Goal: Information Seeking & Learning: Learn about a topic

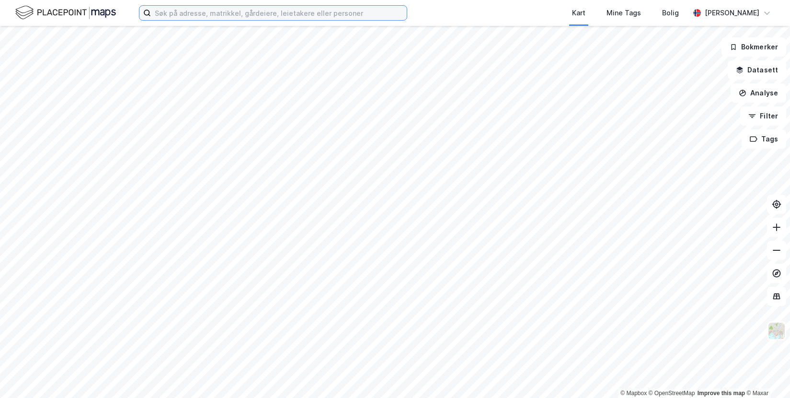
click at [212, 12] on input at bounding box center [279, 13] width 256 height 14
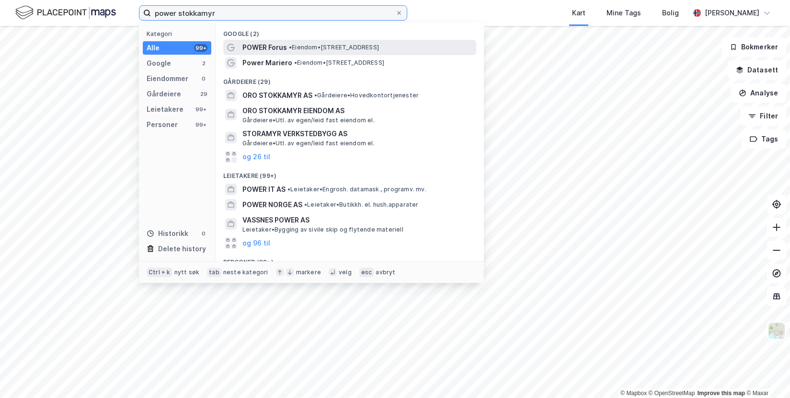
type input "power stokkamyr"
click at [282, 45] on span "POWER Forus" at bounding box center [264, 48] width 45 height 12
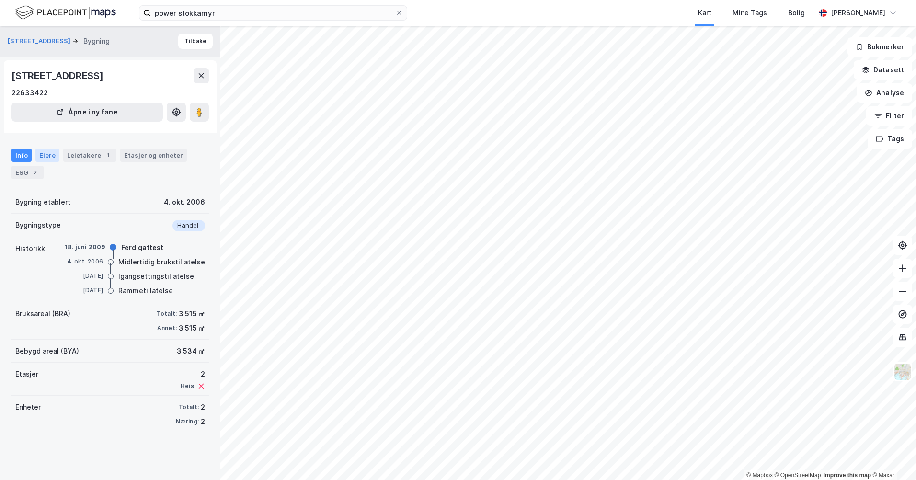
click at [45, 152] on div "Eiere" at bounding box center [47, 155] width 24 height 13
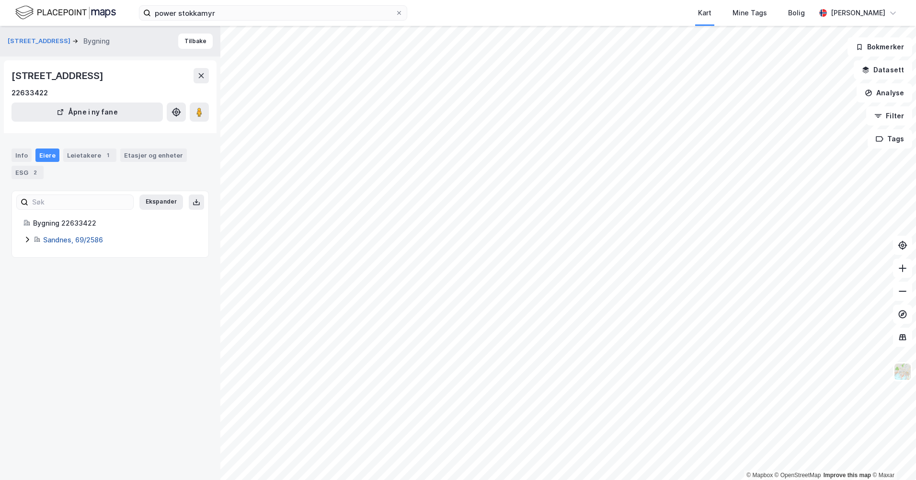
click at [59, 240] on link "Sandnes, 69/2586" at bounding box center [73, 240] width 60 height 8
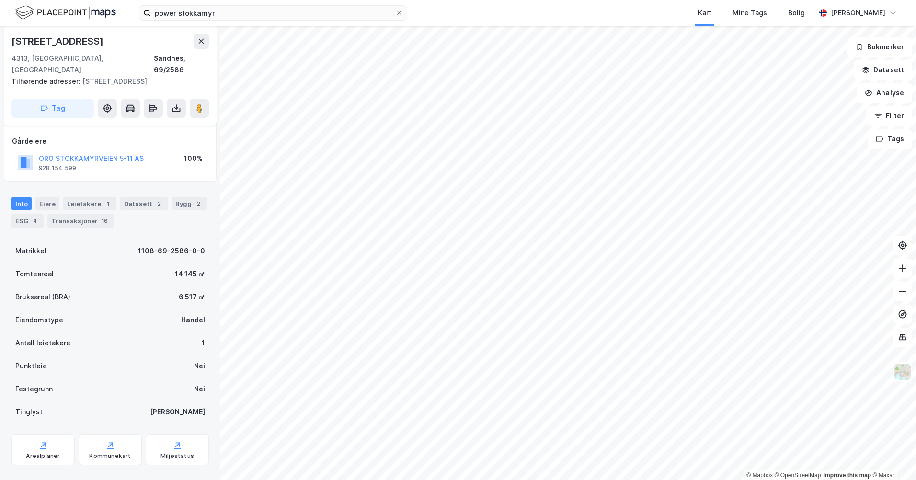
scroll to position [53, 0]
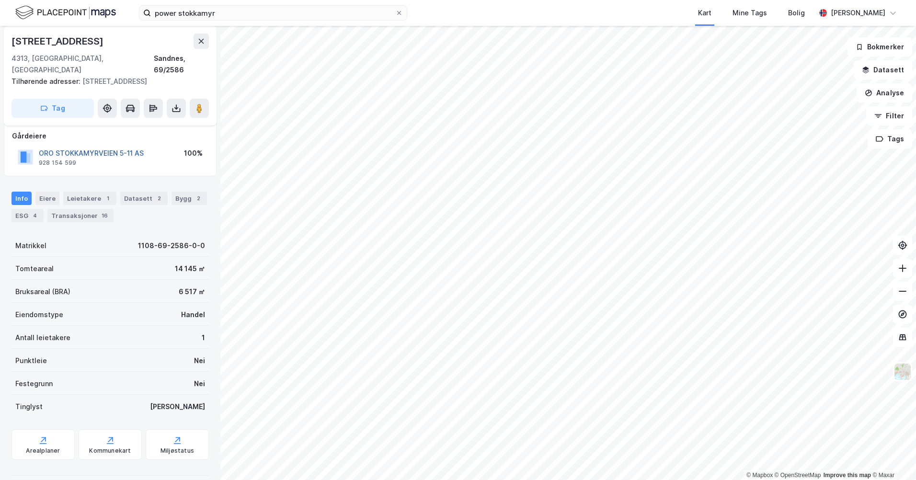
drag, startPoint x: 104, startPoint y: 143, endPoint x: 77, endPoint y: 138, distance: 26.8
click at [0, 0] on button "ORO STOKKAMYRVEIEN 5-11 AS" at bounding box center [0, 0] width 0 height 0
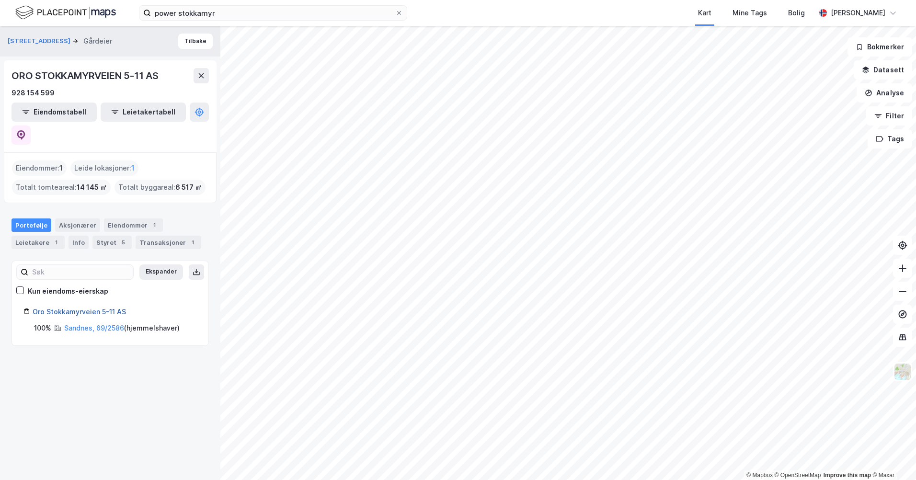
click at [83, 308] on link "Oro Stokkamyrveien 5-11 AS" at bounding box center [79, 312] width 93 height 8
click at [78, 308] on link "Oro Stokkamyrveien 5-11 AS" at bounding box center [79, 312] width 93 height 8
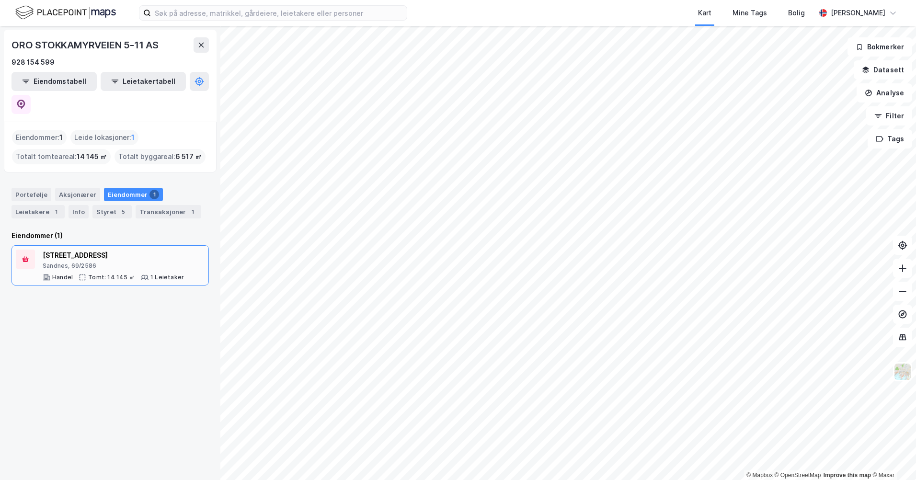
click at [105, 262] on div "Sandnes, 69/2586" at bounding box center [113, 266] width 141 height 8
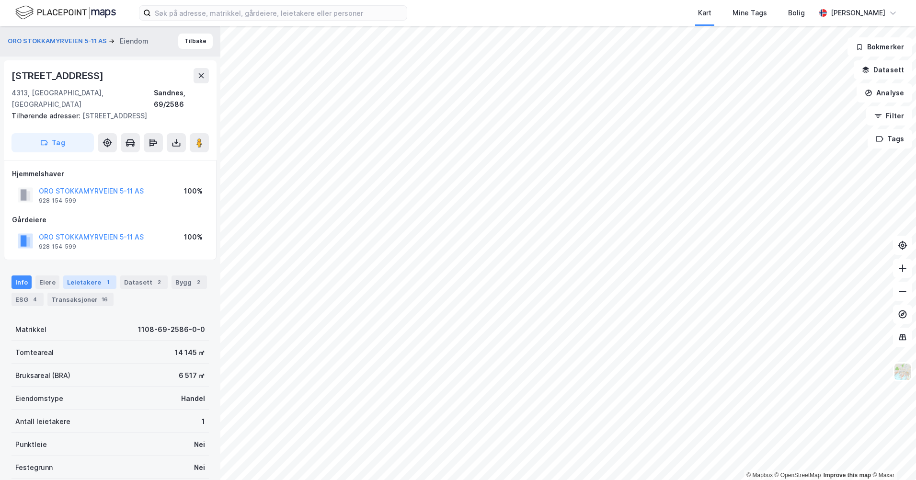
click at [103, 277] on div "1" at bounding box center [108, 282] width 10 height 10
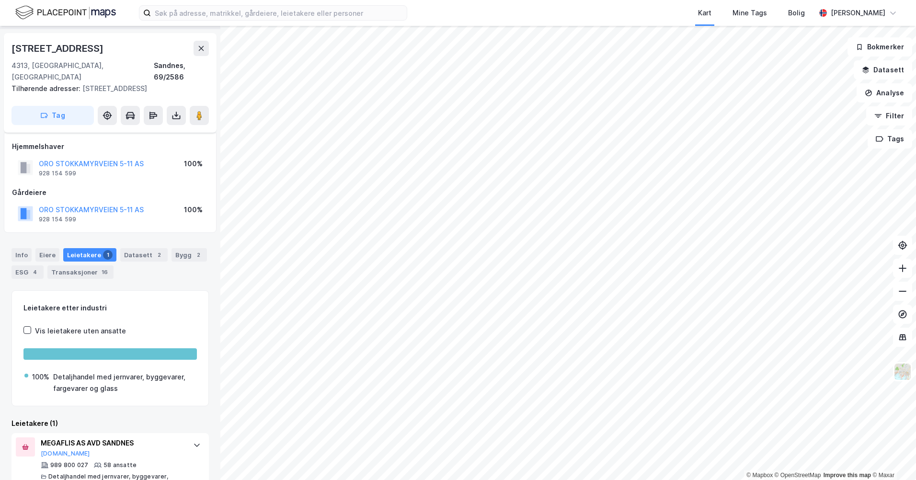
scroll to position [40, 0]
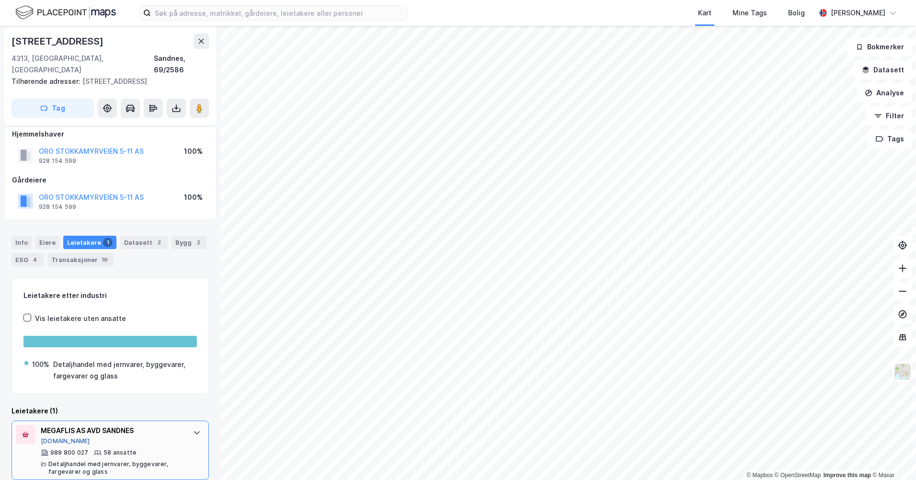
click at [60, 437] on button "[DOMAIN_NAME]" at bounding box center [65, 441] width 49 height 8
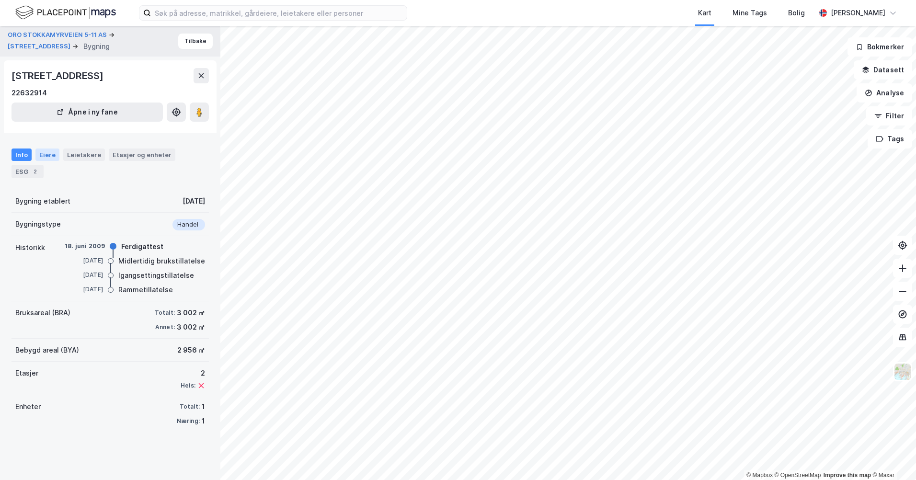
click at [48, 161] on div "Eiere" at bounding box center [47, 155] width 24 height 12
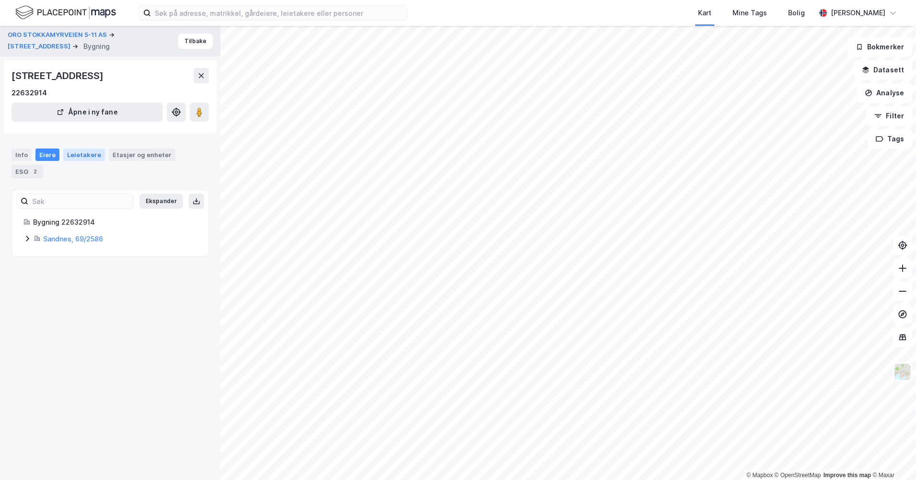
click at [78, 155] on div "Leietakere" at bounding box center [84, 155] width 42 height 12
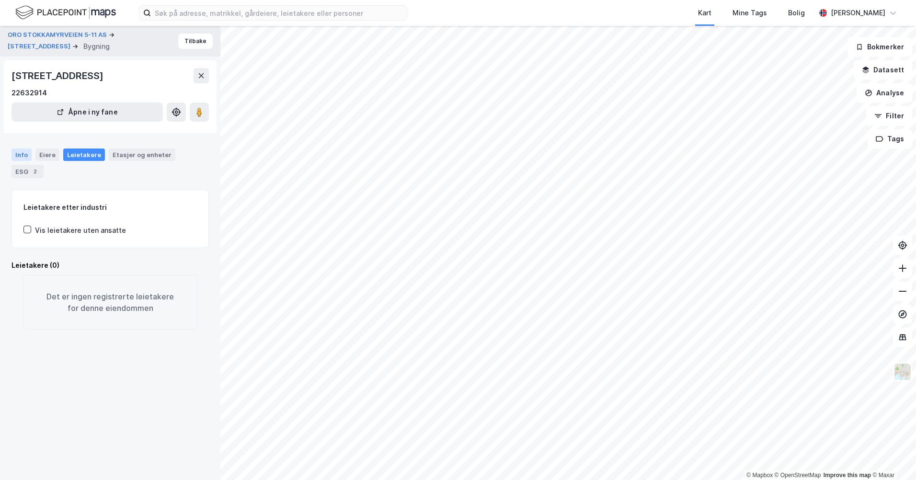
click at [17, 153] on div "Info" at bounding box center [22, 155] width 20 height 12
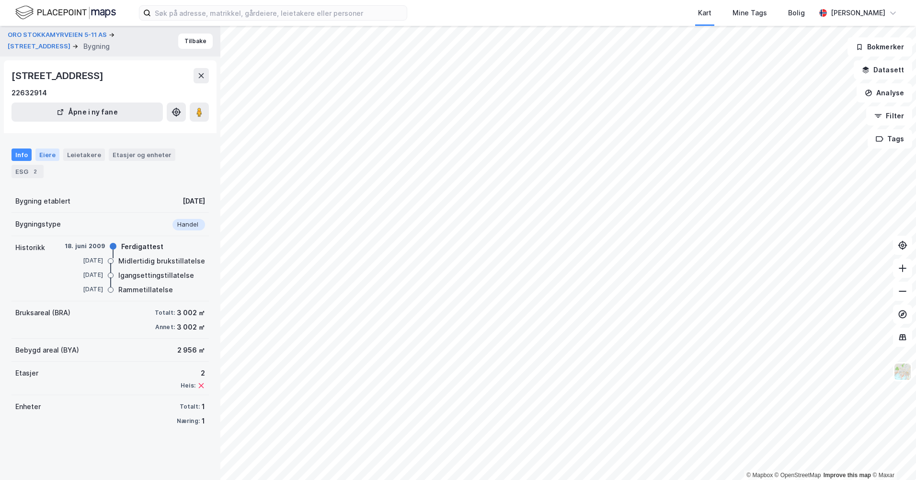
click at [49, 151] on div "Eiere" at bounding box center [47, 155] width 24 height 12
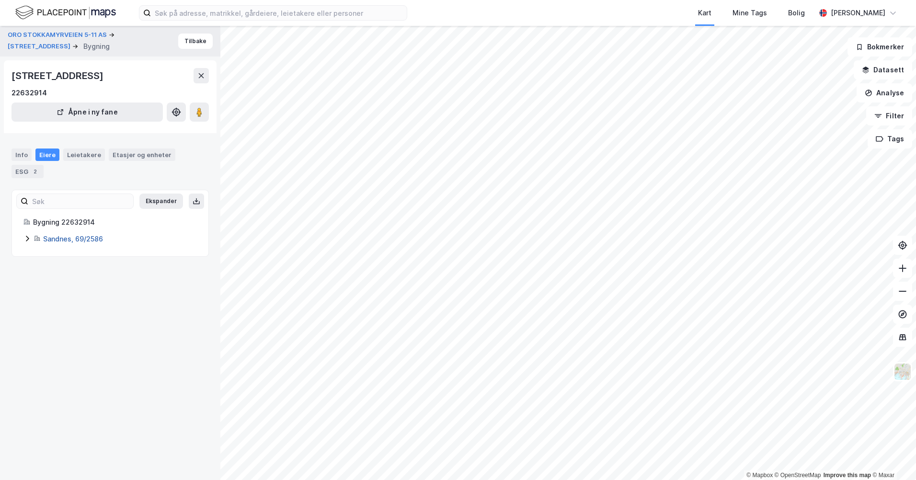
click at [51, 238] on link "Sandnes, 69/2586" at bounding box center [73, 239] width 60 height 8
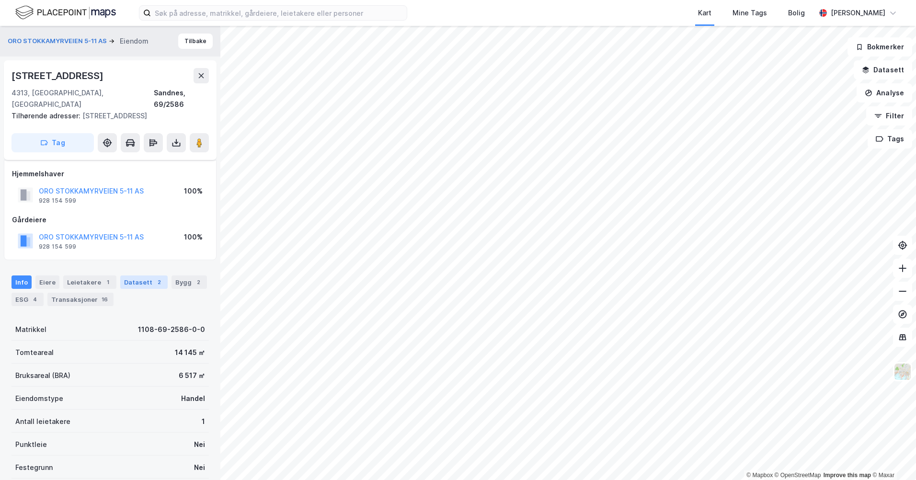
scroll to position [40, 0]
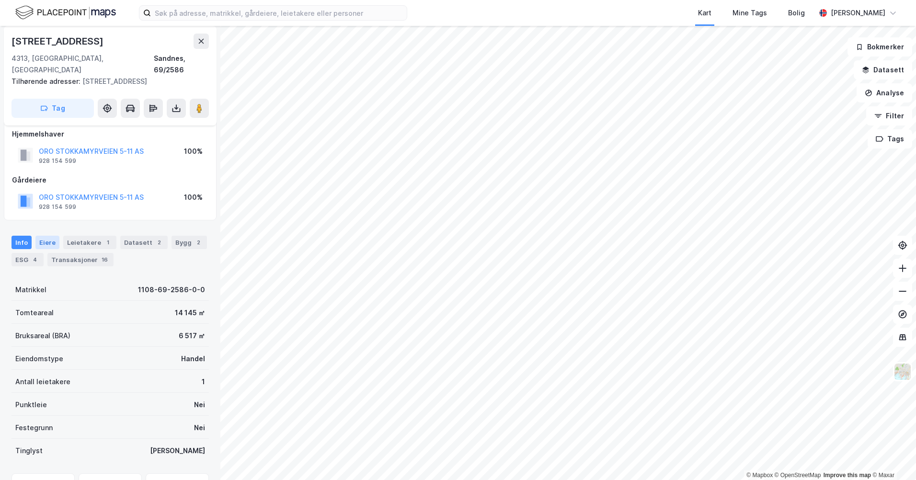
click at [41, 236] on div "Eiere" at bounding box center [47, 242] width 24 height 13
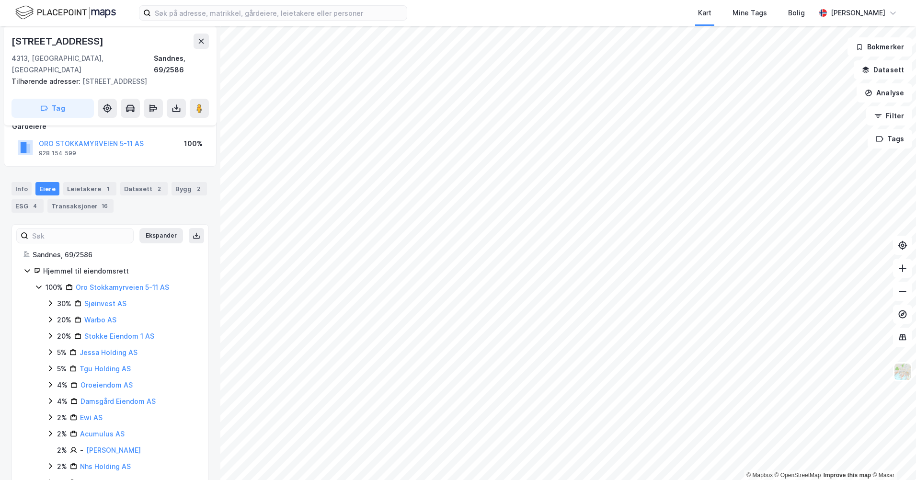
scroll to position [96, 0]
click at [131, 281] on link "Oro Stokkamyrveien 5-11 AS" at bounding box center [122, 285] width 93 height 8
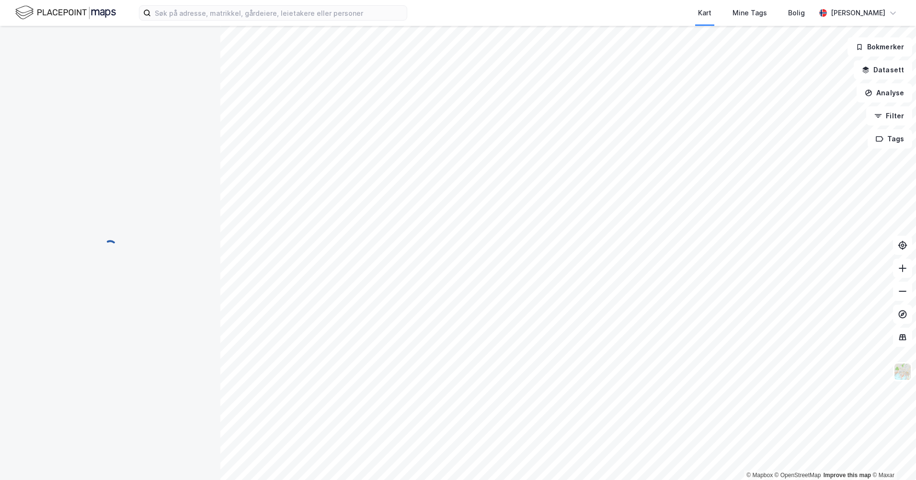
scroll to position [96, 0]
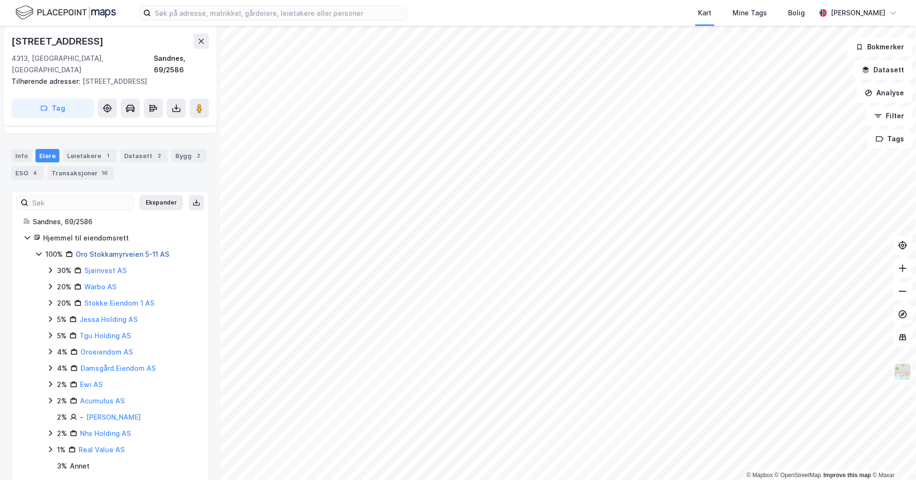
click at [115, 250] on link "Oro Stokkamyrveien 5-11 AS" at bounding box center [122, 254] width 93 height 8
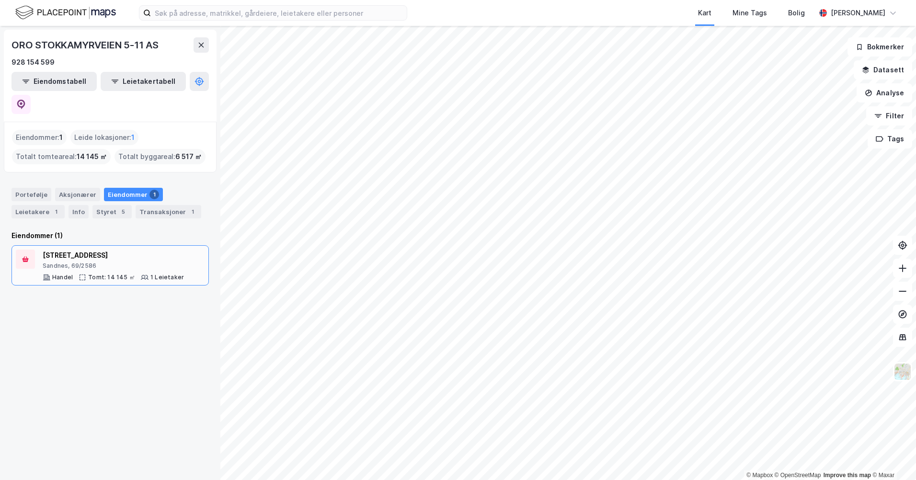
click at [84, 250] on div "[STREET_ADDRESS]" at bounding box center [113, 256] width 141 height 12
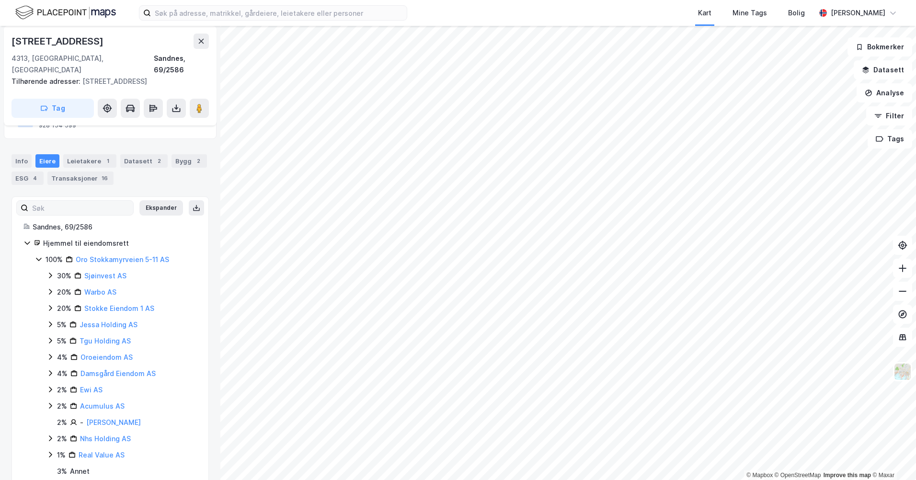
scroll to position [130, 0]
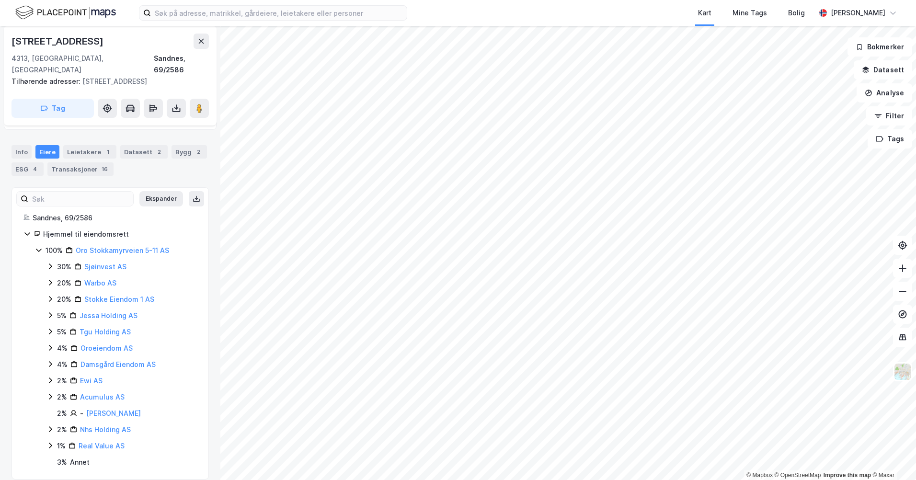
click at [39, 249] on icon at bounding box center [38, 250] width 5 height 3
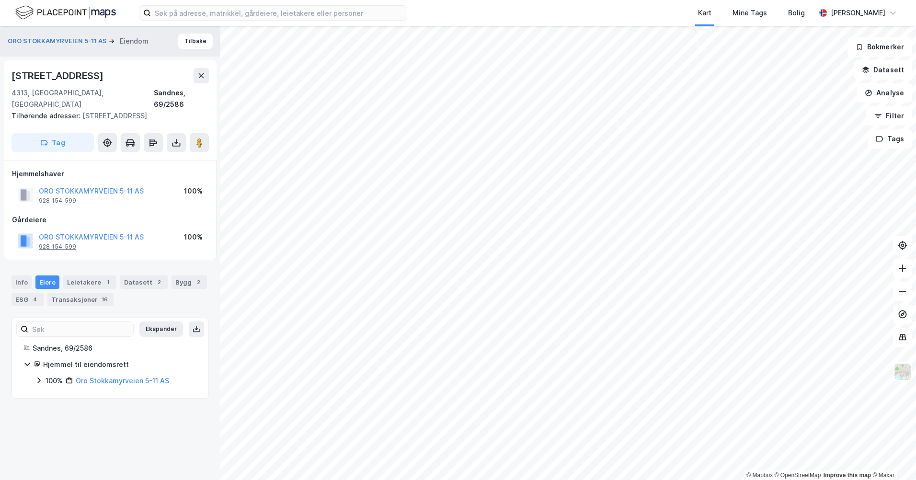
drag, startPoint x: 92, startPoint y: 224, endPoint x: 55, endPoint y: 236, distance: 38.9
click at [55, 243] on div "928 154 599" at bounding box center [57, 247] width 37 height 8
click at [57, 243] on div "928 154 599" at bounding box center [57, 247] width 37 height 8
click at [187, 37] on button "Tilbake" at bounding box center [195, 41] width 35 height 15
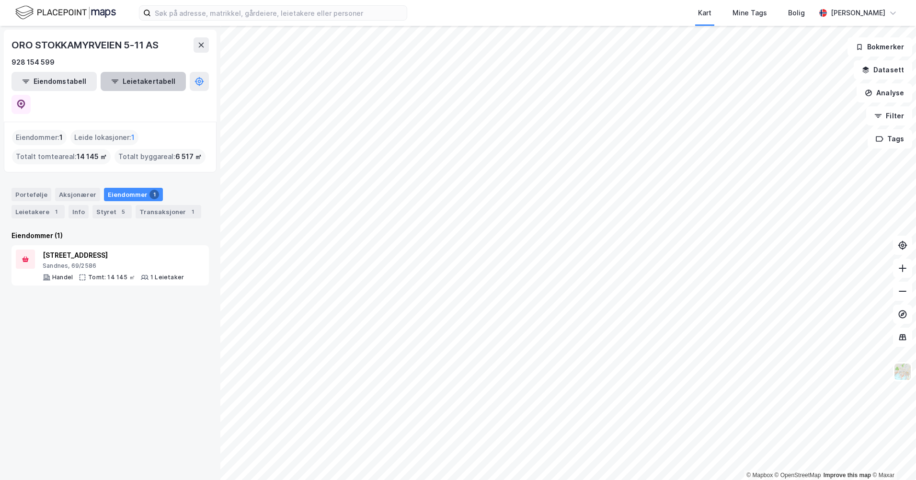
click at [123, 79] on button "Leietakertabell" at bounding box center [143, 81] width 85 height 19
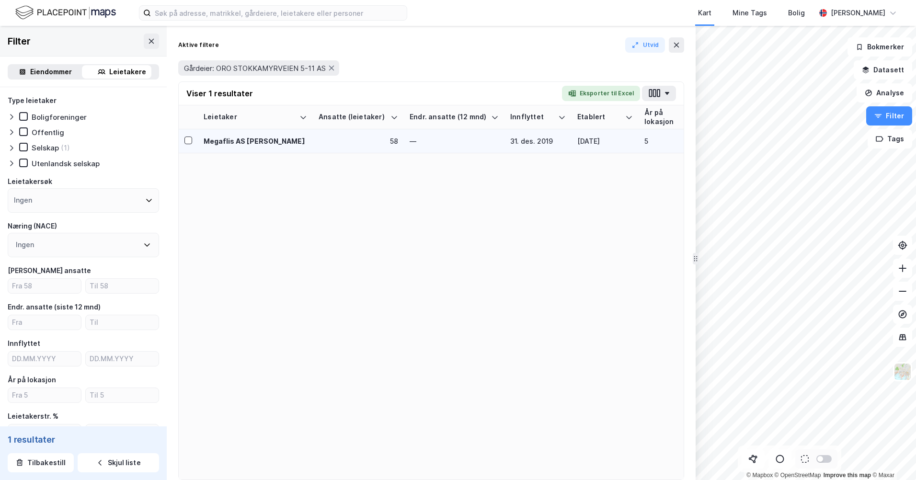
click at [546, 143] on div "31. des. 2019" at bounding box center [538, 141] width 56 height 10
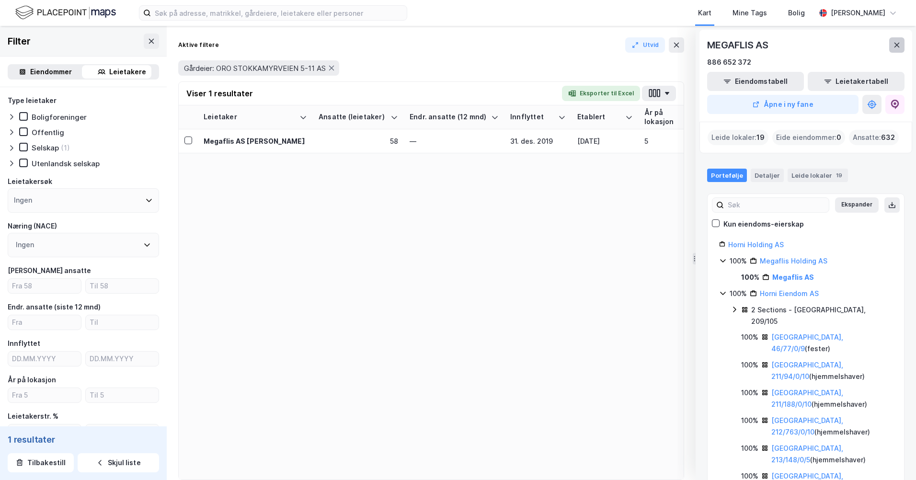
click at [898, 41] on button at bounding box center [896, 44] width 15 height 15
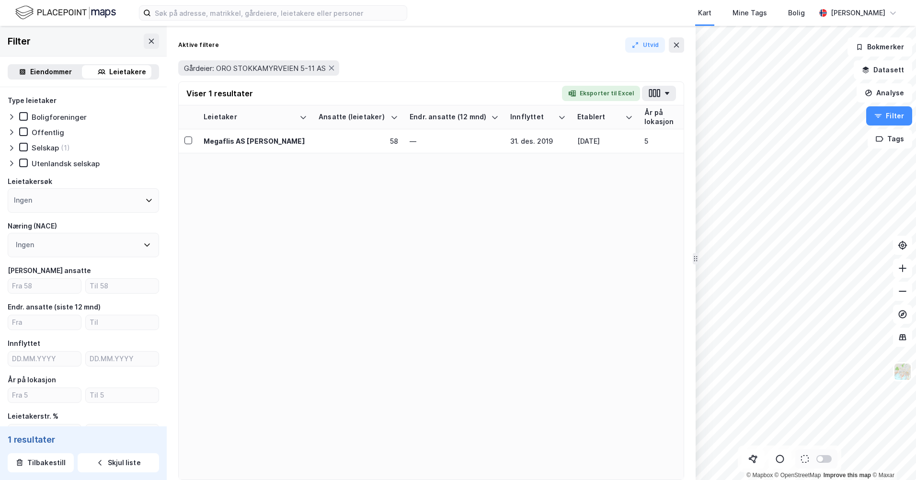
click at [58, 76] on div "Eiendommer" at bounding box center [51, 72] width 42 height 12
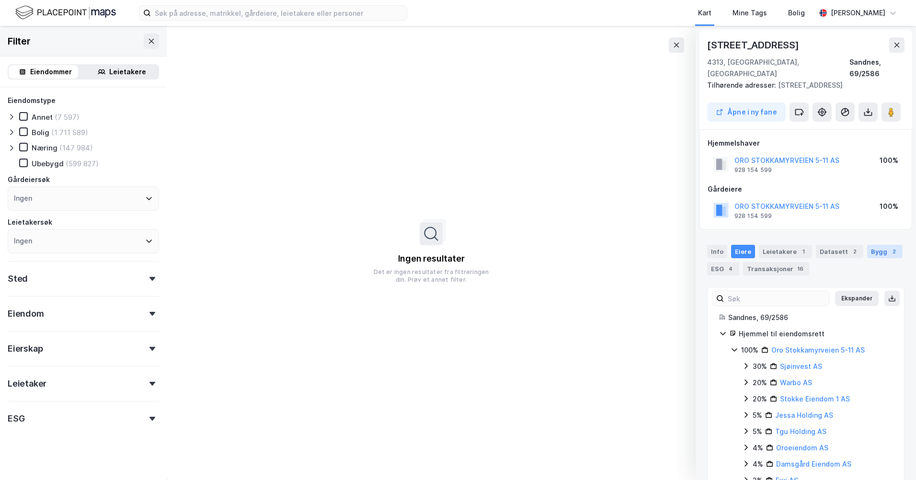
click at [879, 245] on div "Bygg 2" at bounding box center [884, 251] width 35 height 13
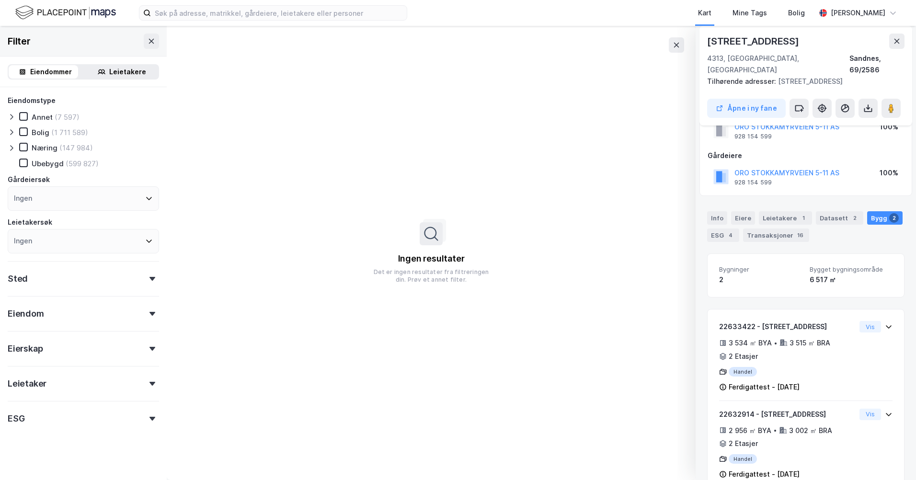
scroll to position [46, 0]
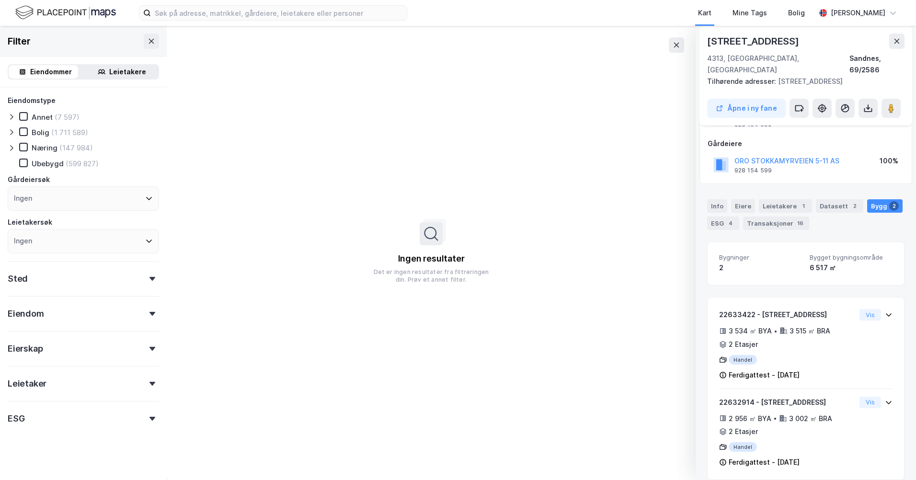
drag, startPoint x: 430, startPoint y: 69, endPoint x: 572, endPoint y: 2, distance: 157.5
click at [431, 69] on div "Ingen resultater Det er ingen resultater fra filtreringen din. Prøv et annet fi…" at bounding box center [431, 253] width 529 height 454
